Goal: Task Accomplishment & Management: Manage account settings

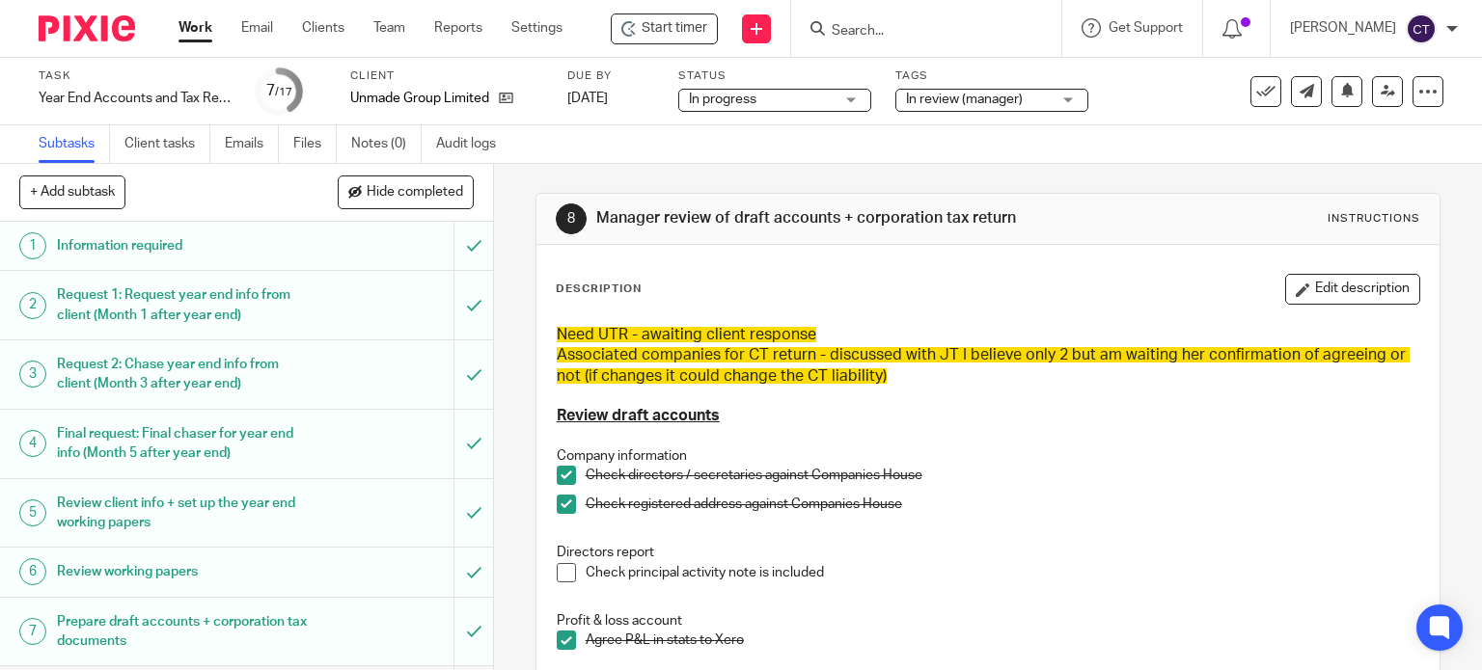
scroll to position [386, 0]
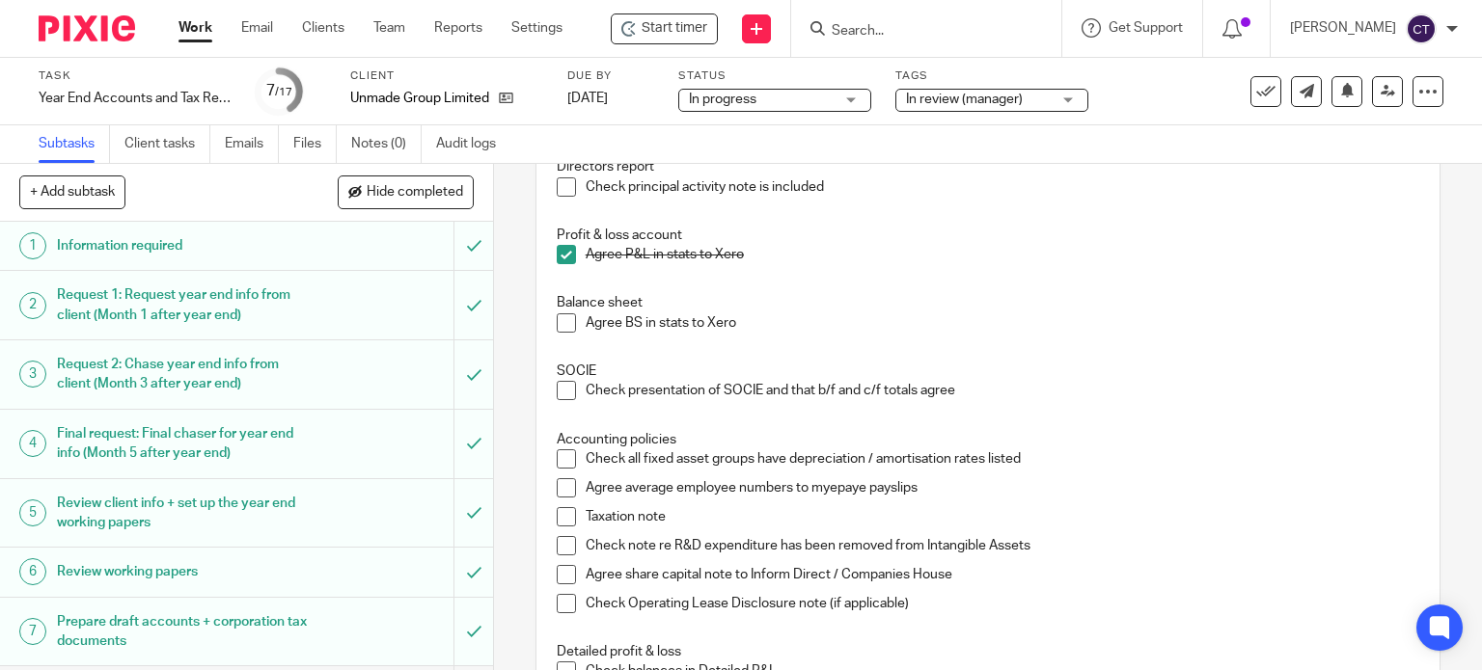
click at [557, 321] on span at bounding box center [566, 322] width 19 height 19
click at [557, 383] on span at bounding box center [566, 390] width 19 height 19
drag, startPoint x: 564, startPoint y: 453, endPoint x: 576, endPoint y: 493, distance: 41.2
click at [563, 454] on span at bounding box center [566, 458] width 19 height 19
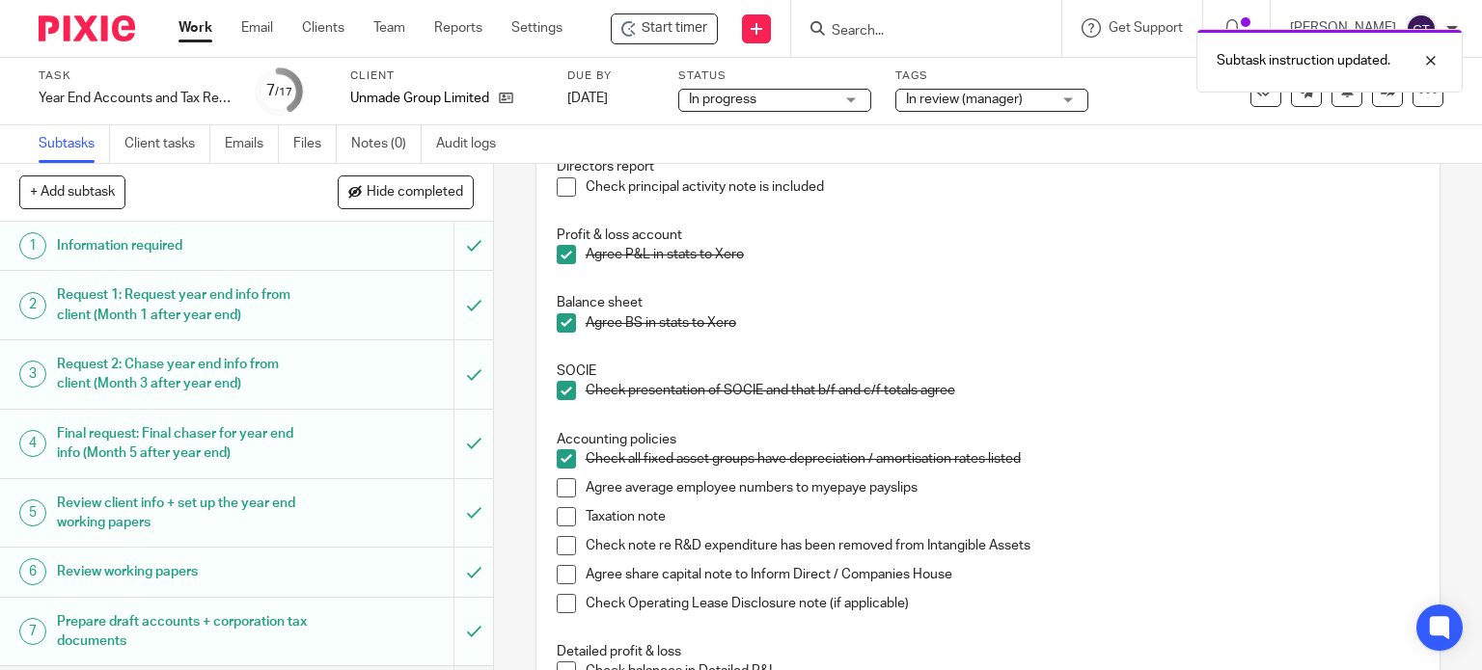
click at [557, 481] on span at bounding box center [566, 487] width 19 height 19
click at [558, 510] on span at bounding box center [566, 516] width 19 height 19
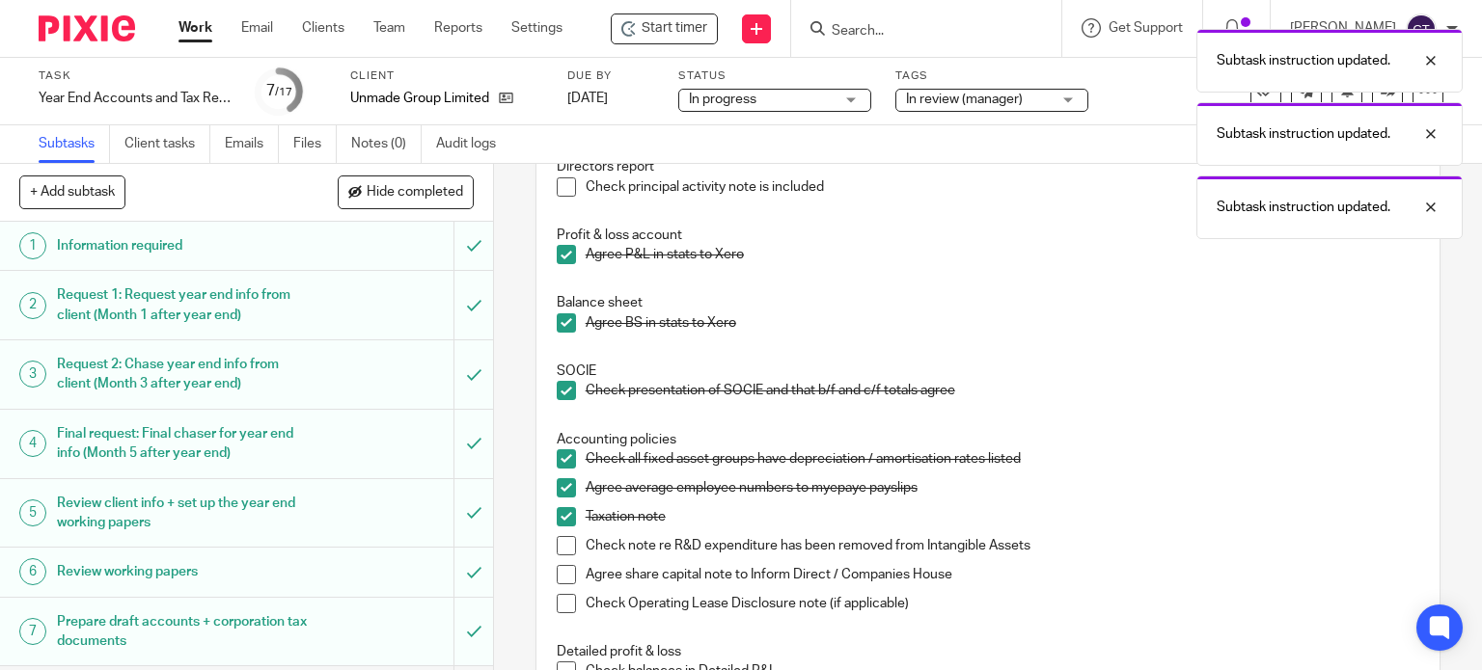
click at [557, 545] on span at bounding box center [566, 545] width 19 height 19
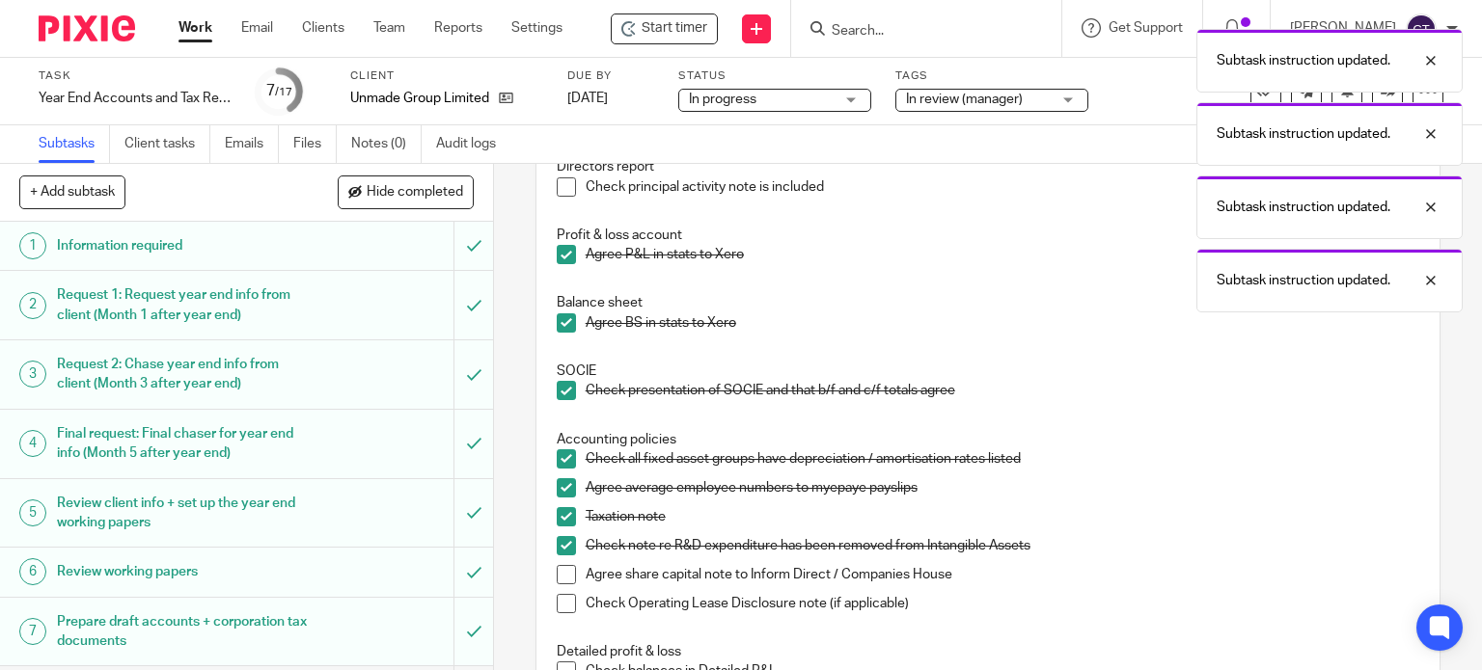
click at [558, 580] on span at bounding box center [566, 574] width 19 height 19
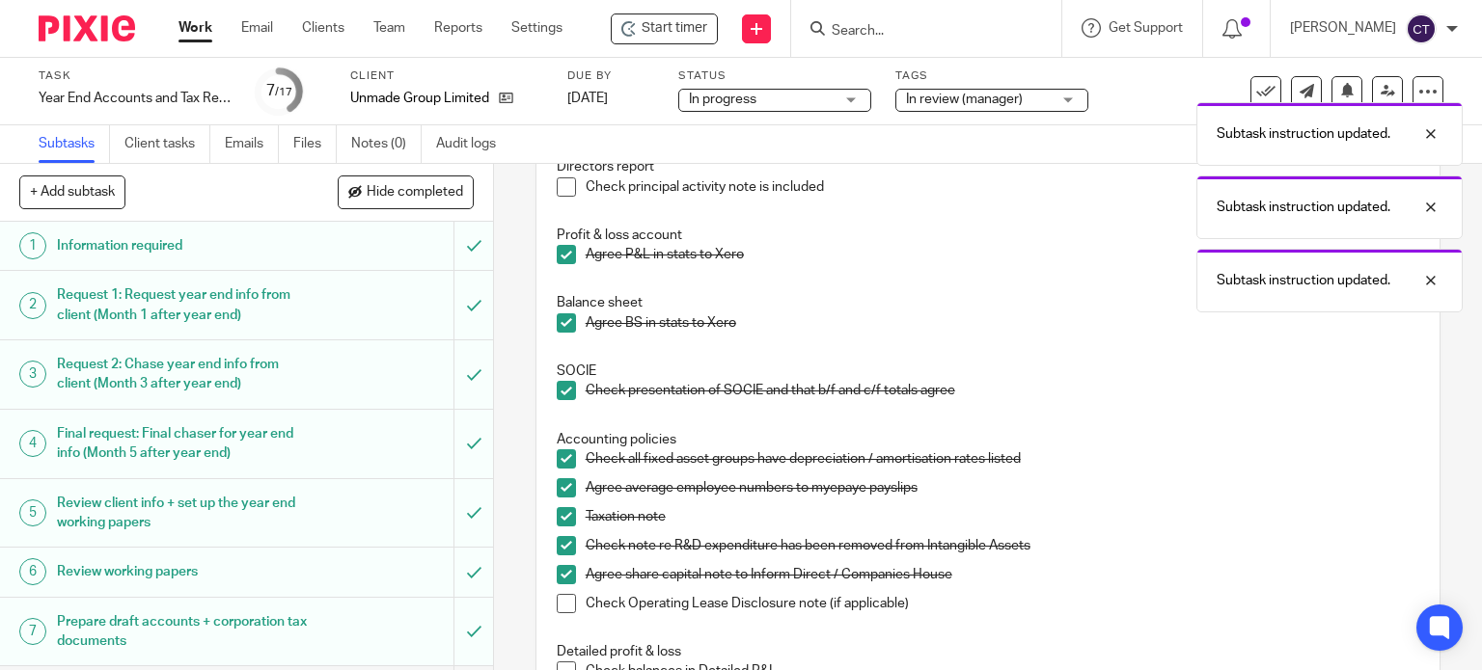
click at [558, 572] on span at bounding box center [566, 574] width 19 height 19
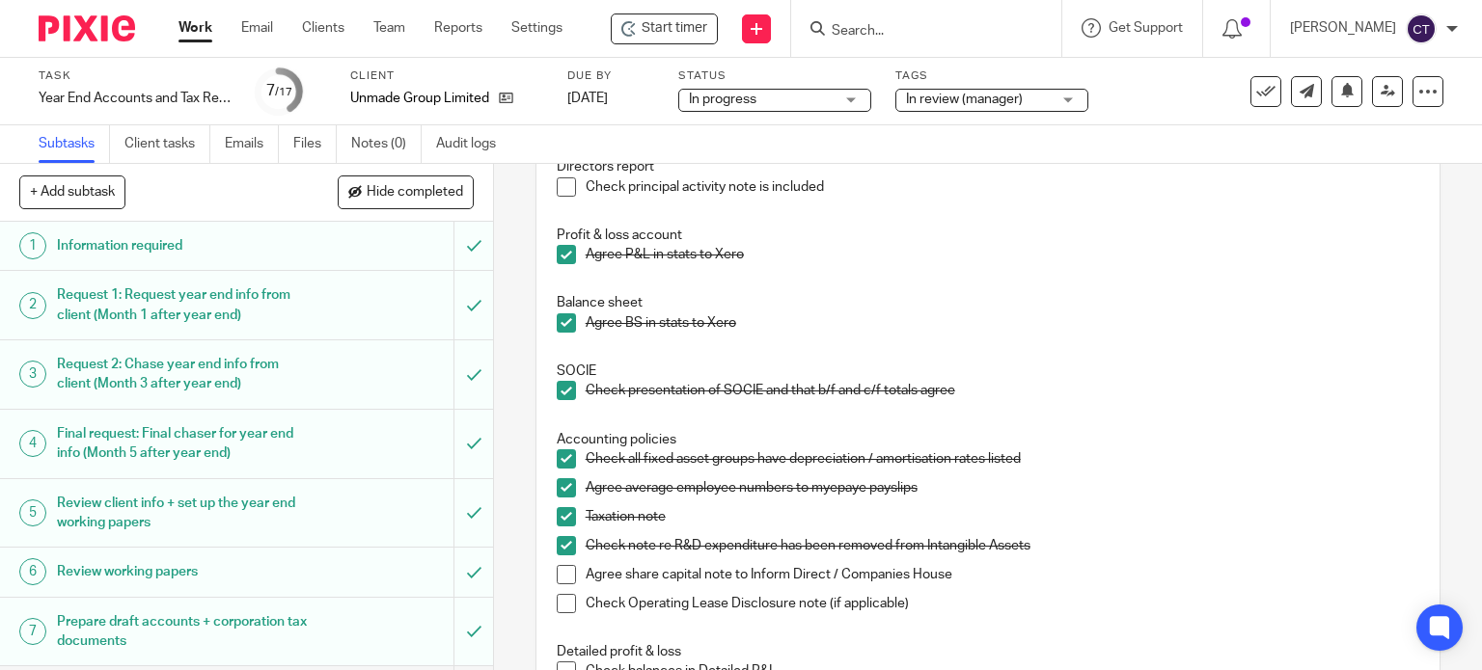
click at [567, 576] on span at bounding box center [566, 574] width 19 height 19
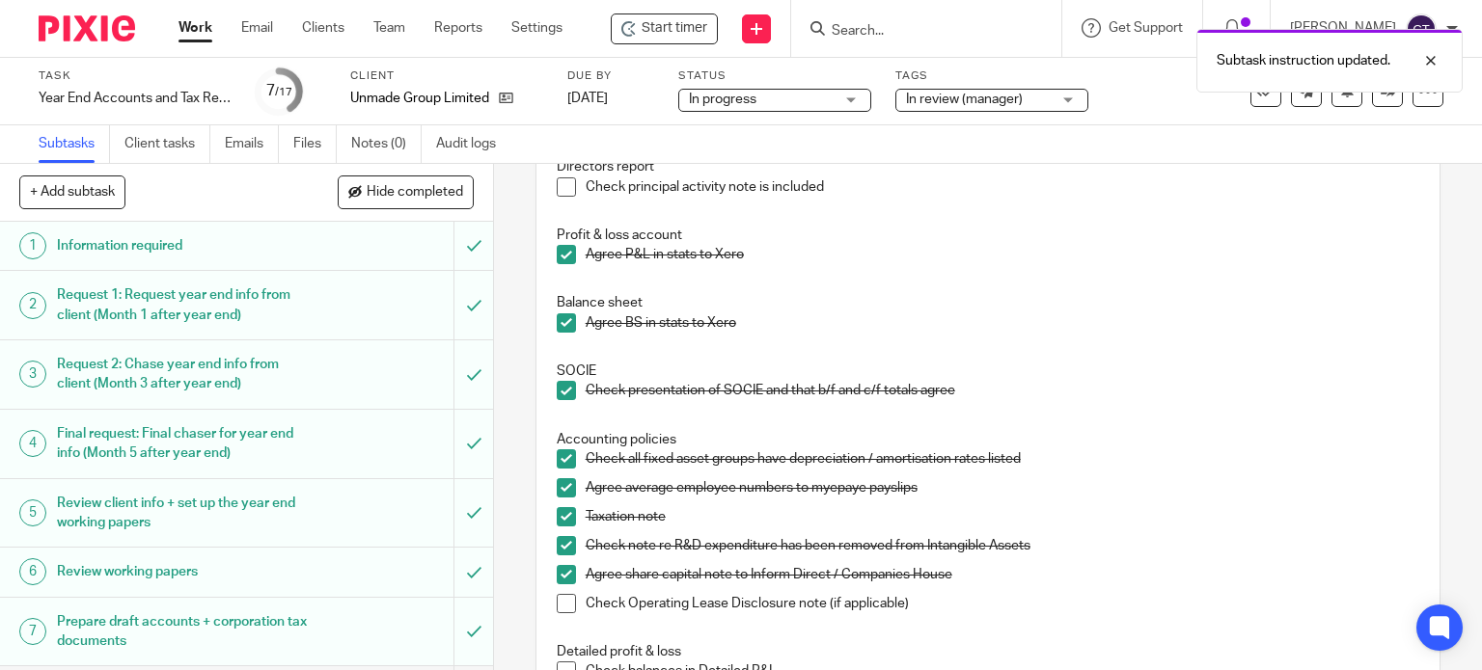
click at [557, 597] on span at bounding box center [566, 603] width 19 height 19
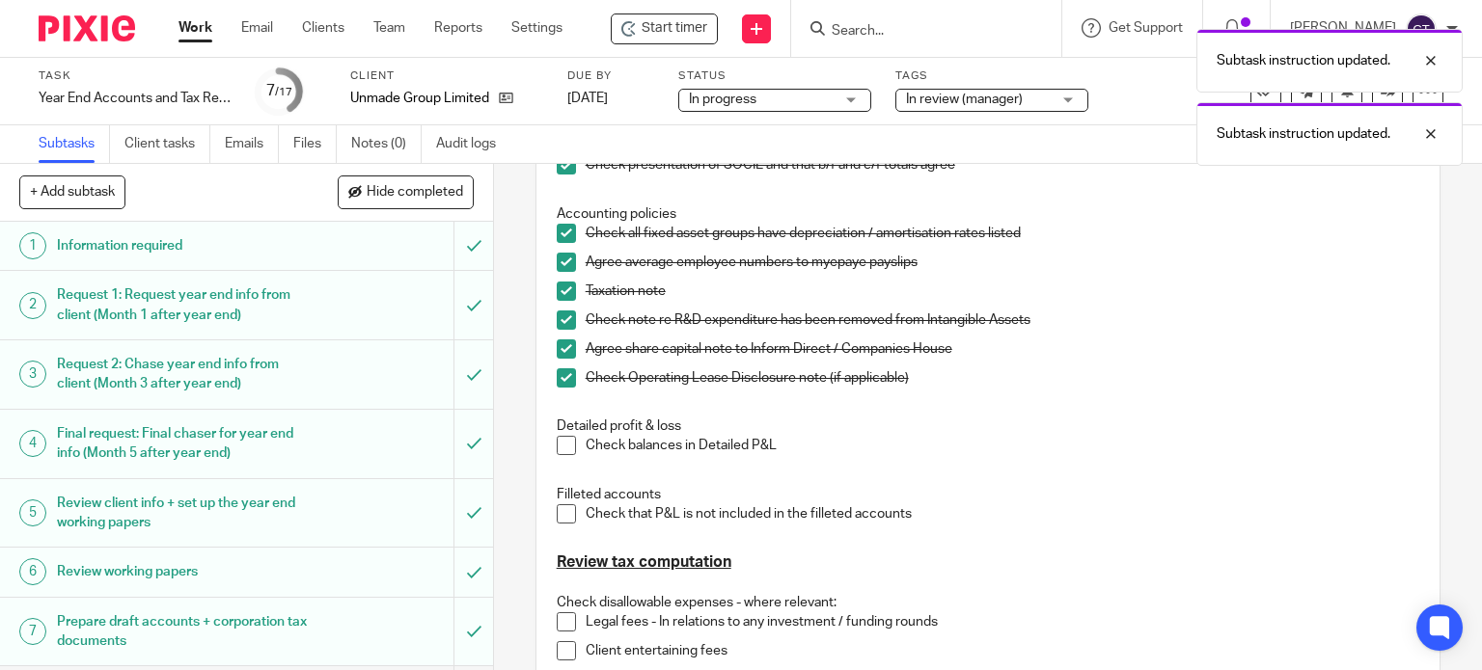
scroll to position [675, 0]
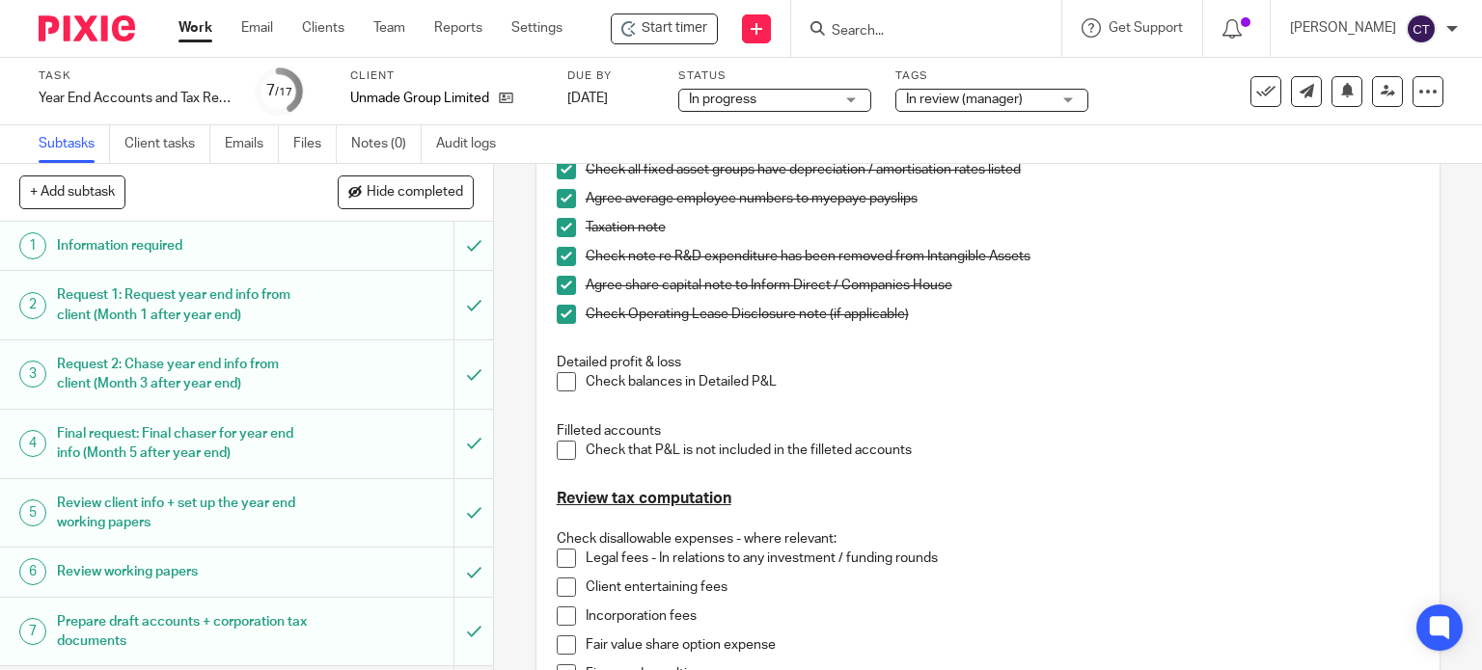
click at [557, 380] on span at bounding box center [566, 381] width 19 height 19
click at [560, 450] on span at bounding box center [566, 450] width 19 height 19
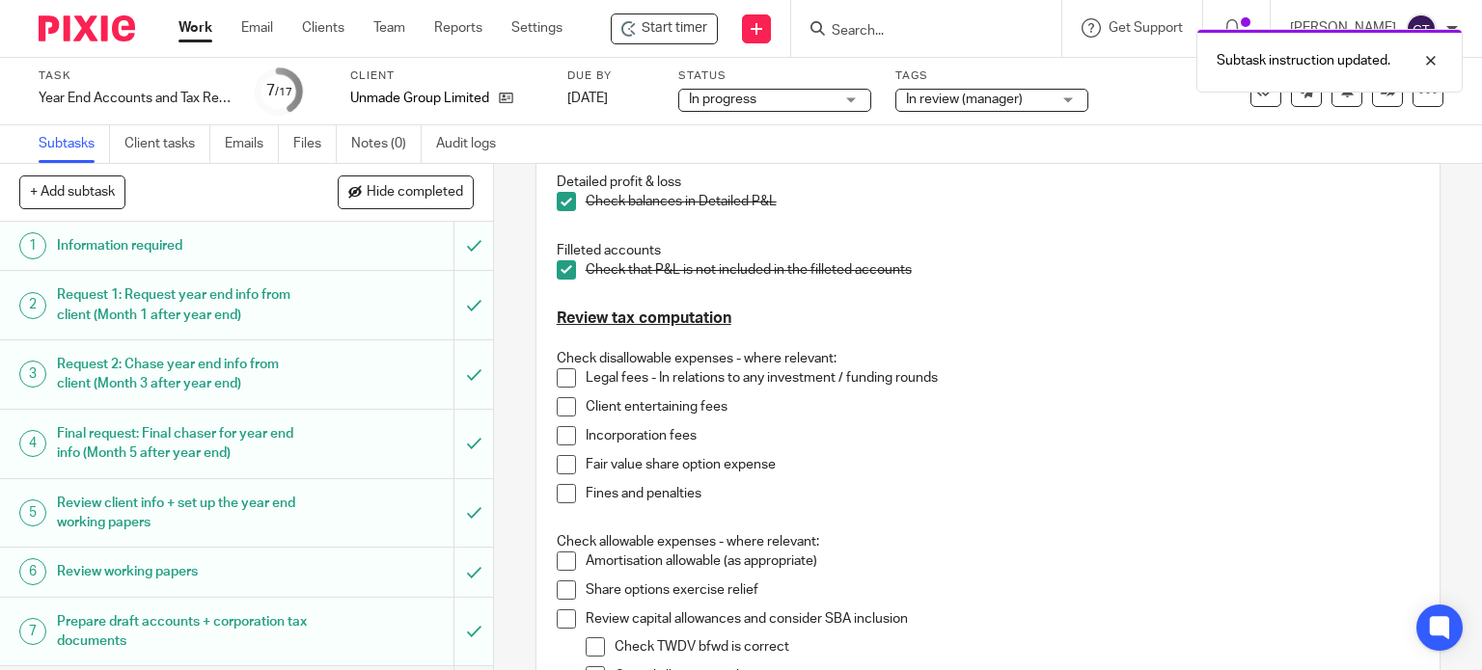
scroll to position [868, 0]
